Goal: Transaction & Acquisition: Purchase product/service

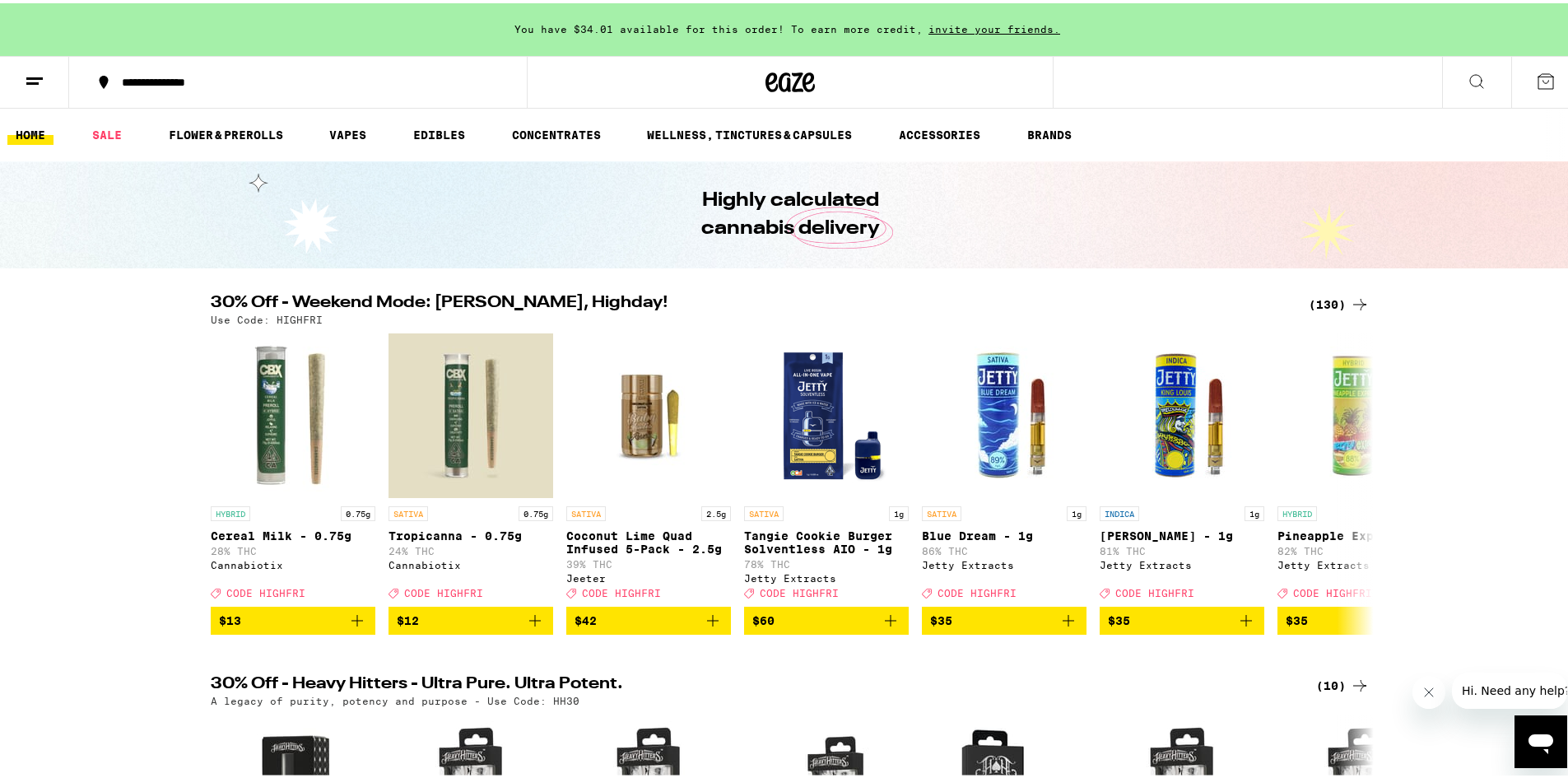
click at [1323, 300] on div "(130)" at bounding box center [1340, 301] width 61 height 20
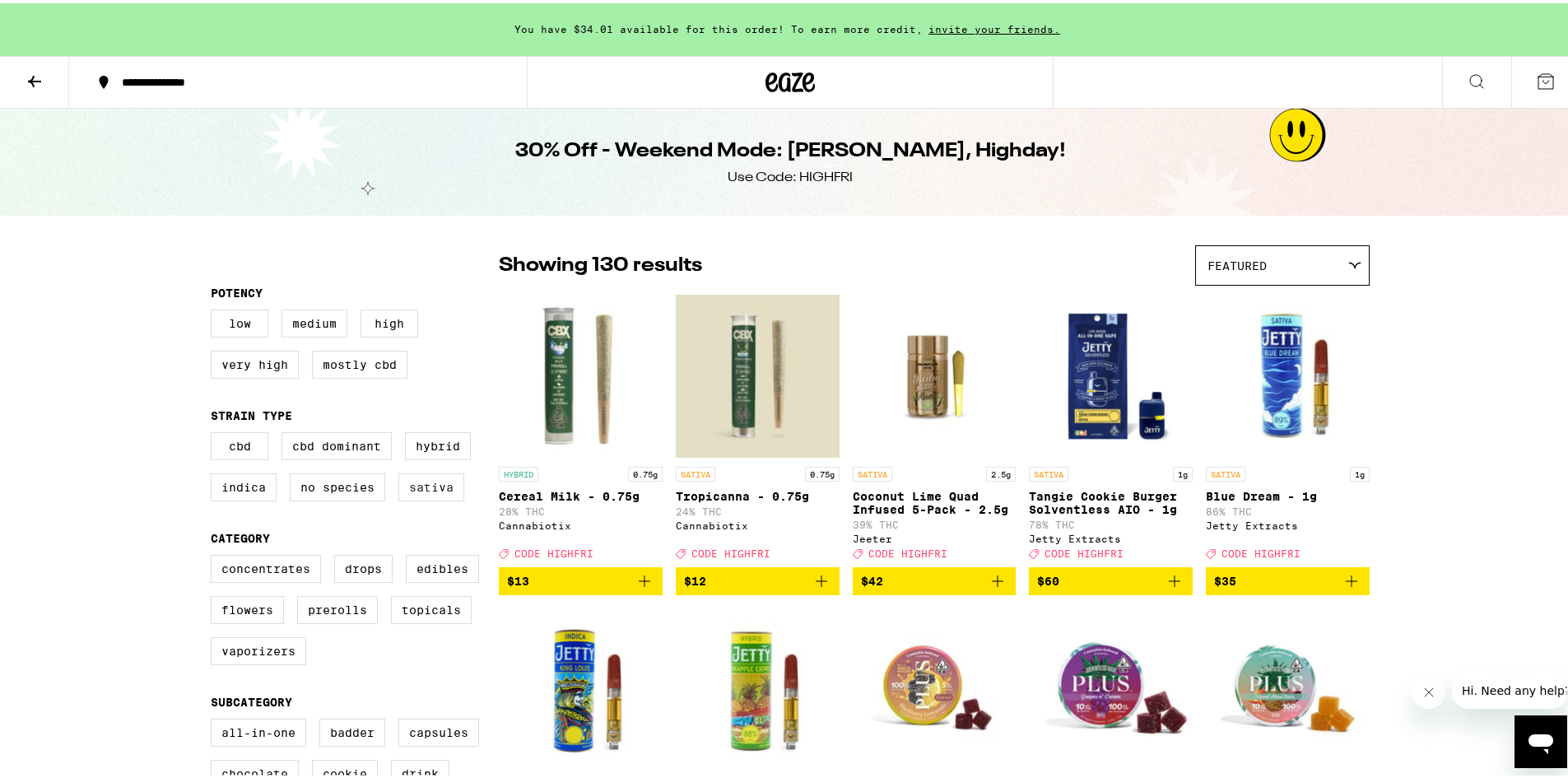
click at [431, 493] on label "Sativa" at bounding box center [432, 484] width 66 height 28
click at [215, 432] on input "Sativa" at bounding box center [214, 431] width 1 height 1
checkbox input "true"
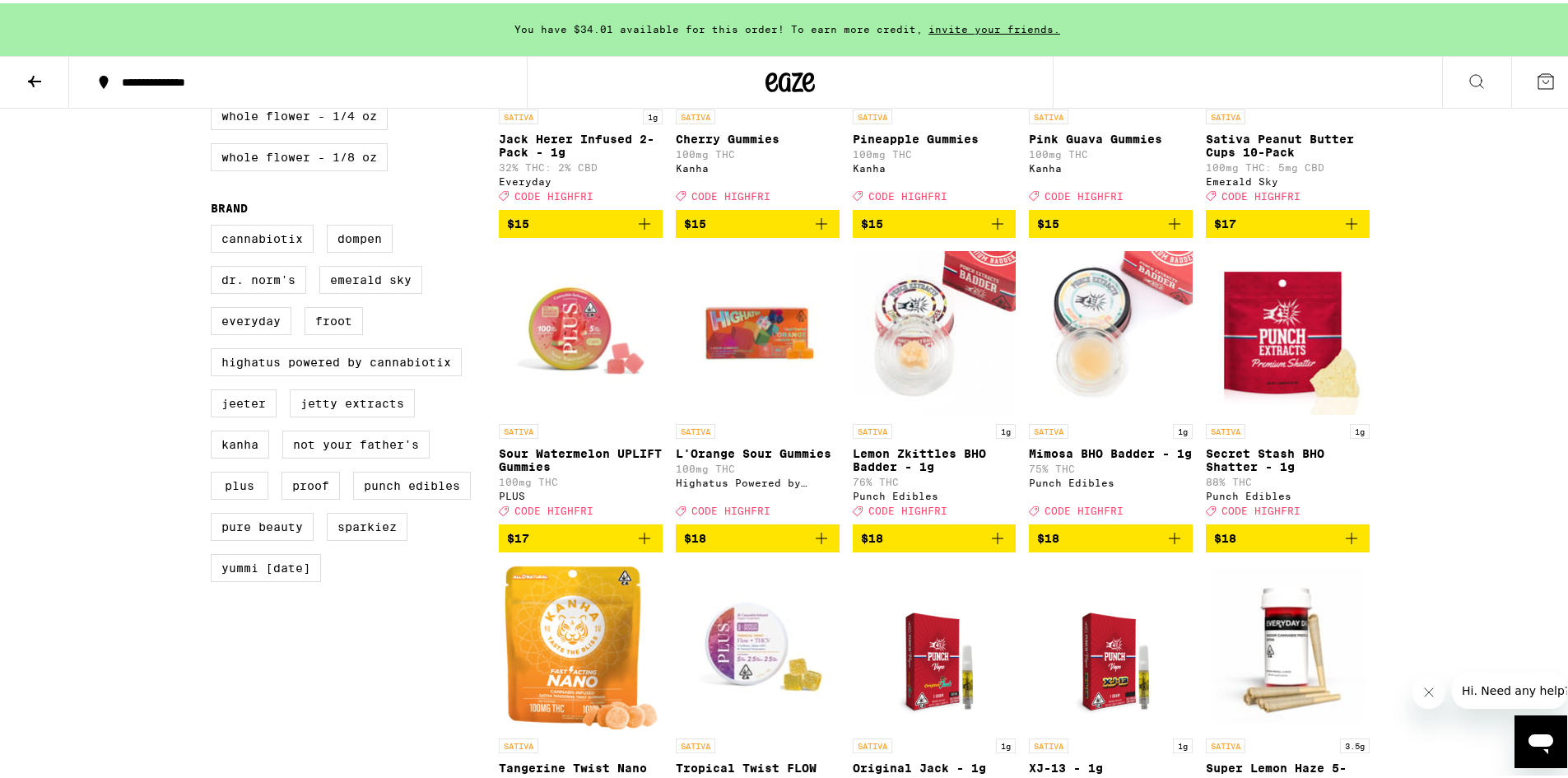
scroll to position [905, 0]
